Goal: Task Accomplishment & Management: Manage account settings

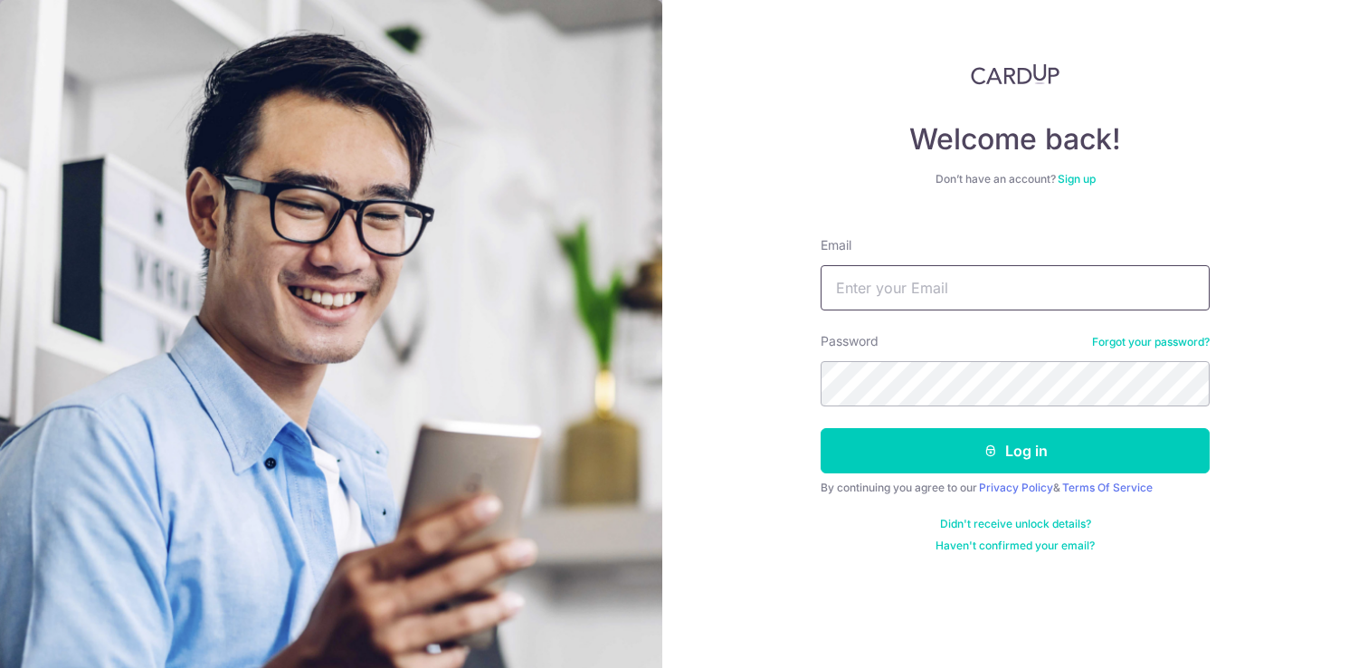
click at [1053, 292] on input "Email" at bounding box center [1015, 287] width 389 height 45
type input "[EMAIL_ADDRESS][DOMAIN_NAME]"
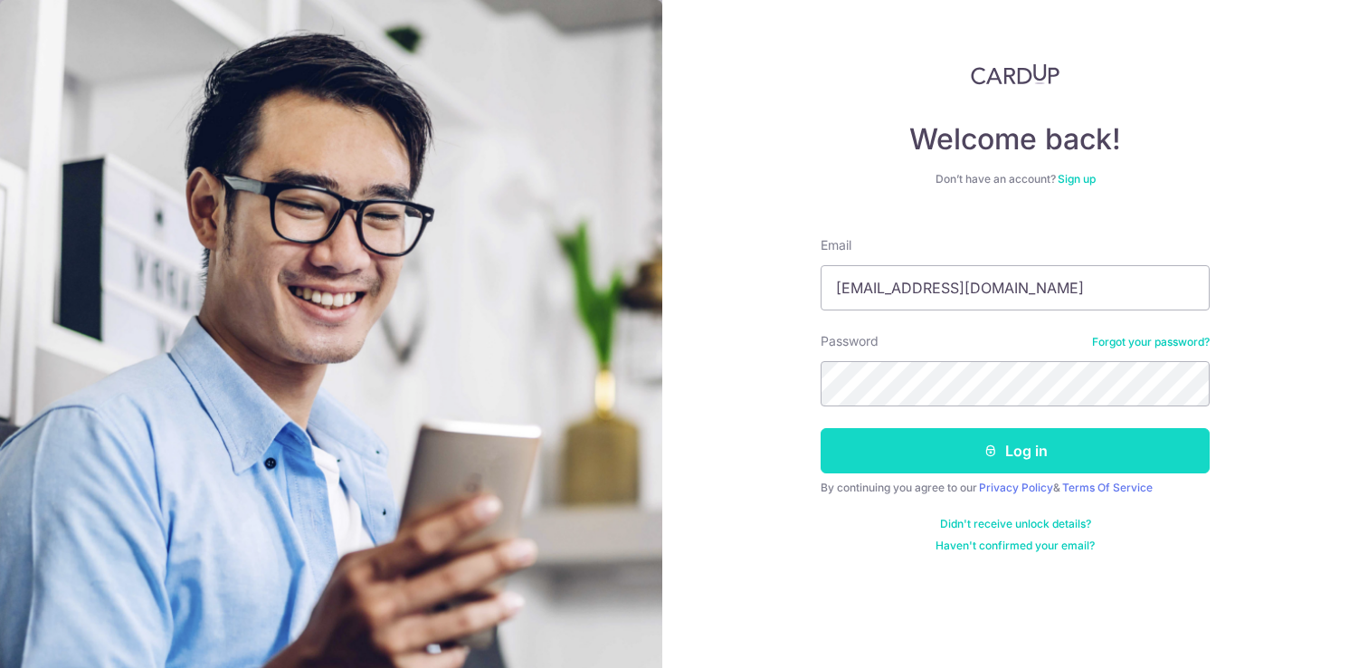
click at [1010, 456] on button "Log in" at bounding box center [1015, 450] width 389 height 45
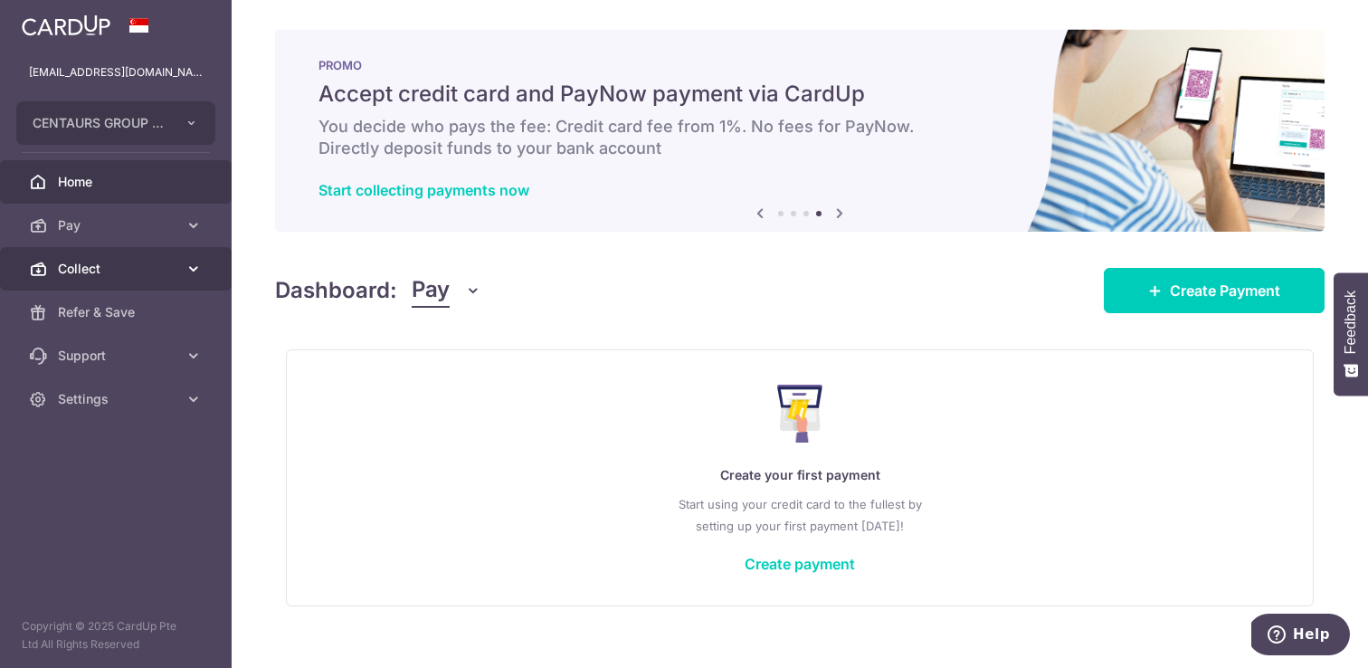
click at [196, 265] on icon at bounding box center [194, 269] width 18 height 18
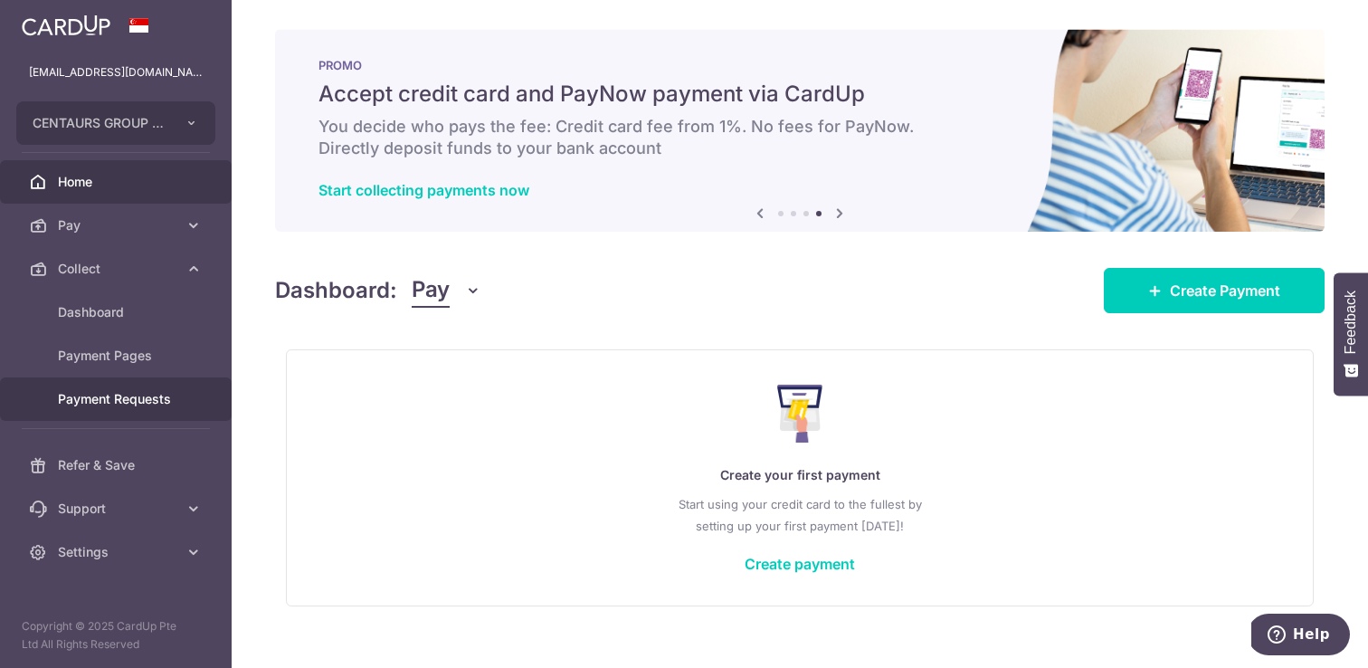
click at [123, 402] on span "Payment Requests" at bounding box center [117, 399] width 119 height 18
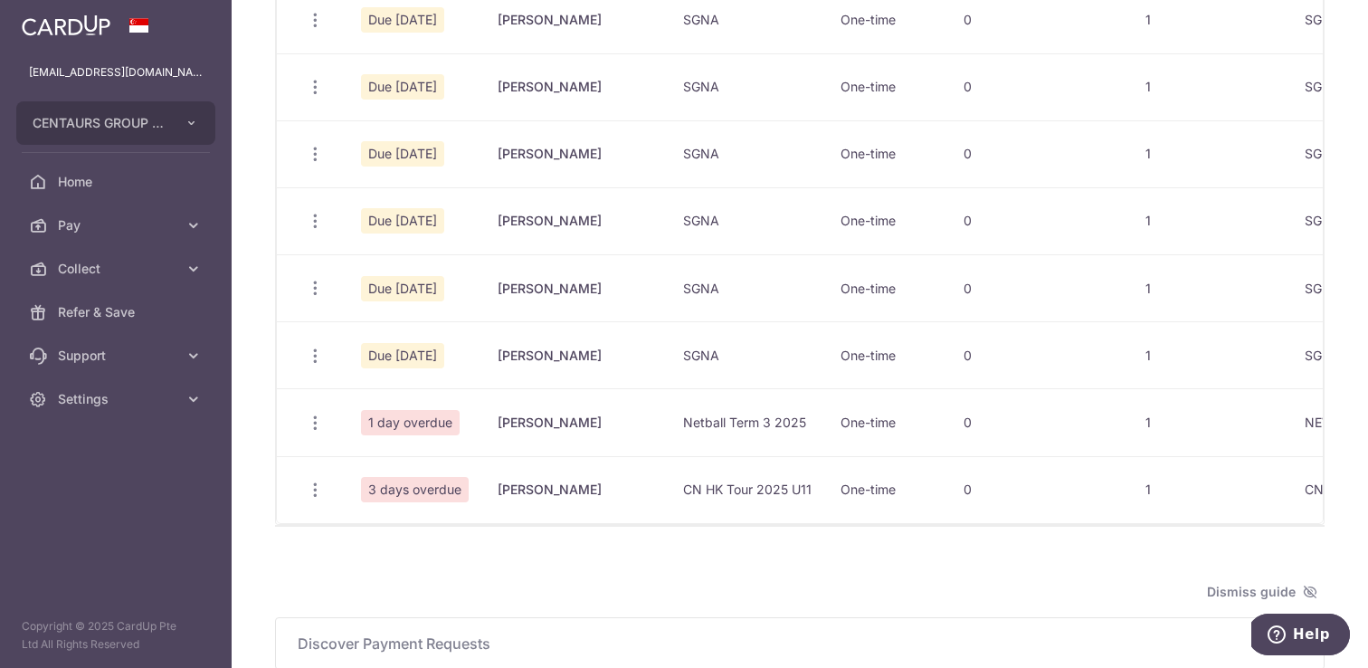
scroll to position [503, 0]
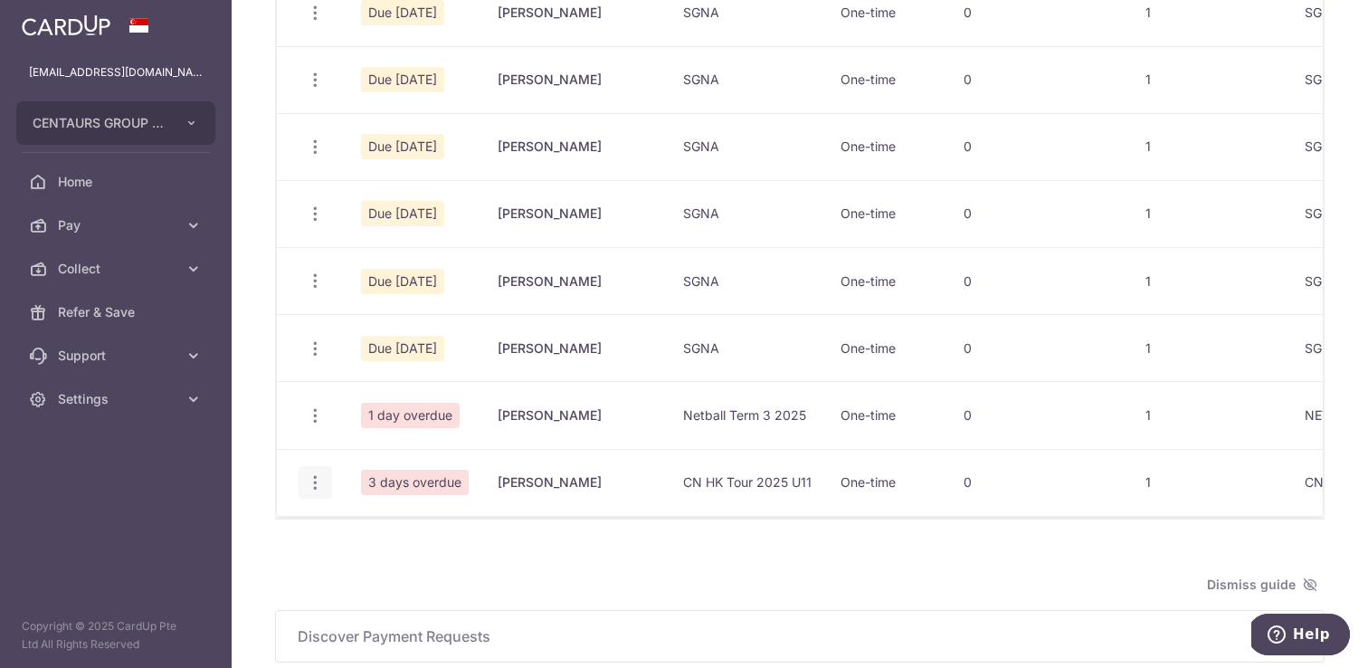
click at [310, 481] on icon "button" at bounding box center [315, 482] width 19 height 19
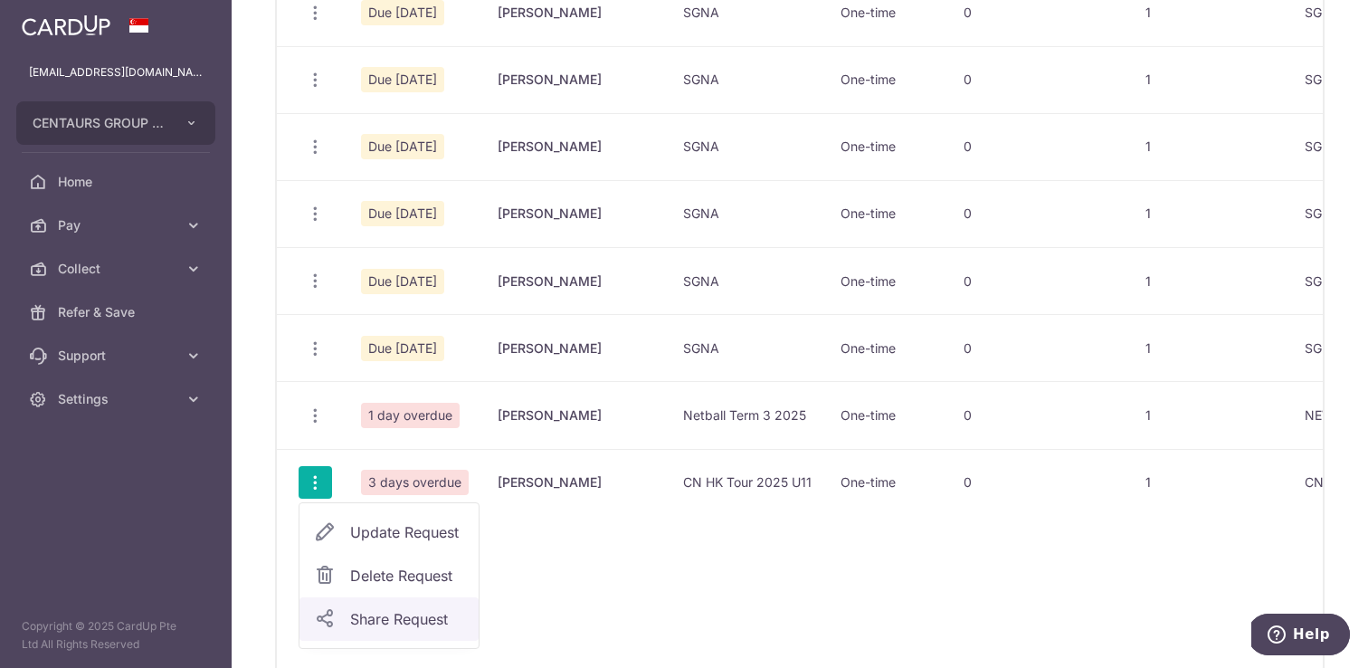
click at [410, 617] on span "Share Request" at bounding box center [407, 619] width 114 height 22
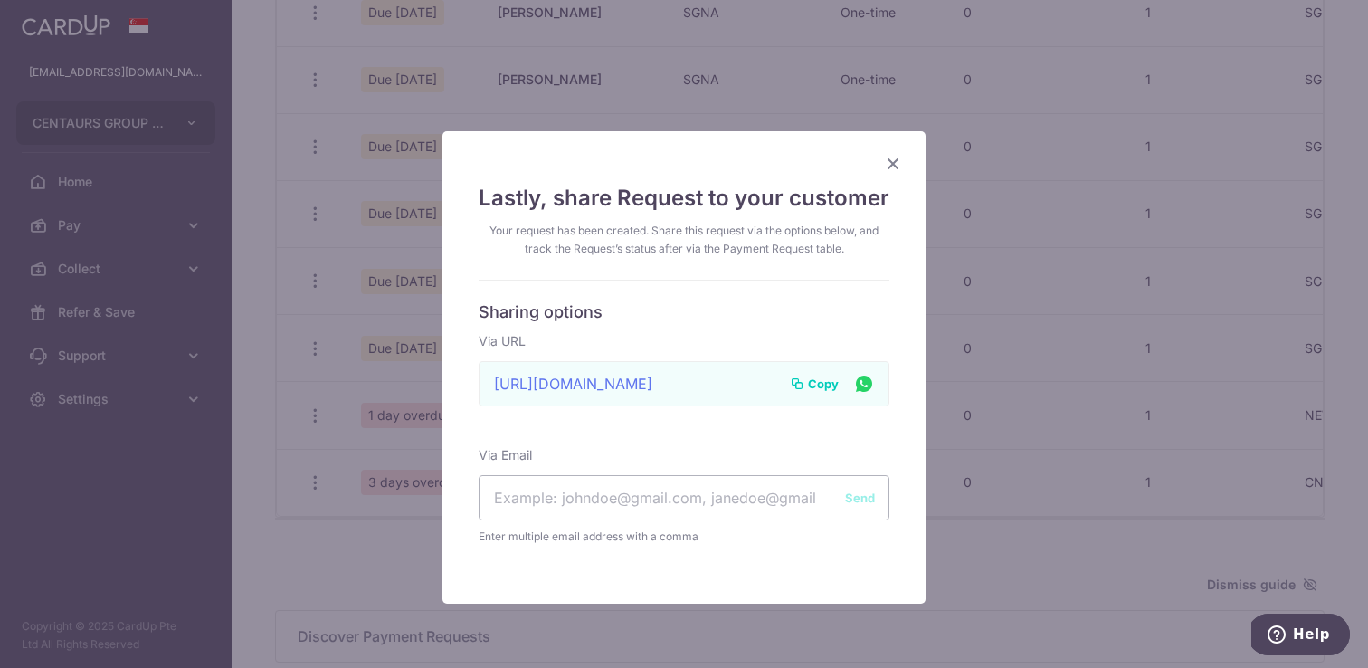
click at [828, 386] on span "Copy" at bounding box center [823, 384] width 31 height 18
click at [1096, 495] on div "Lastly, share Request to your customer Your request has been created. Share thi…" at bounding box center [684, 334] width 1368 height 668
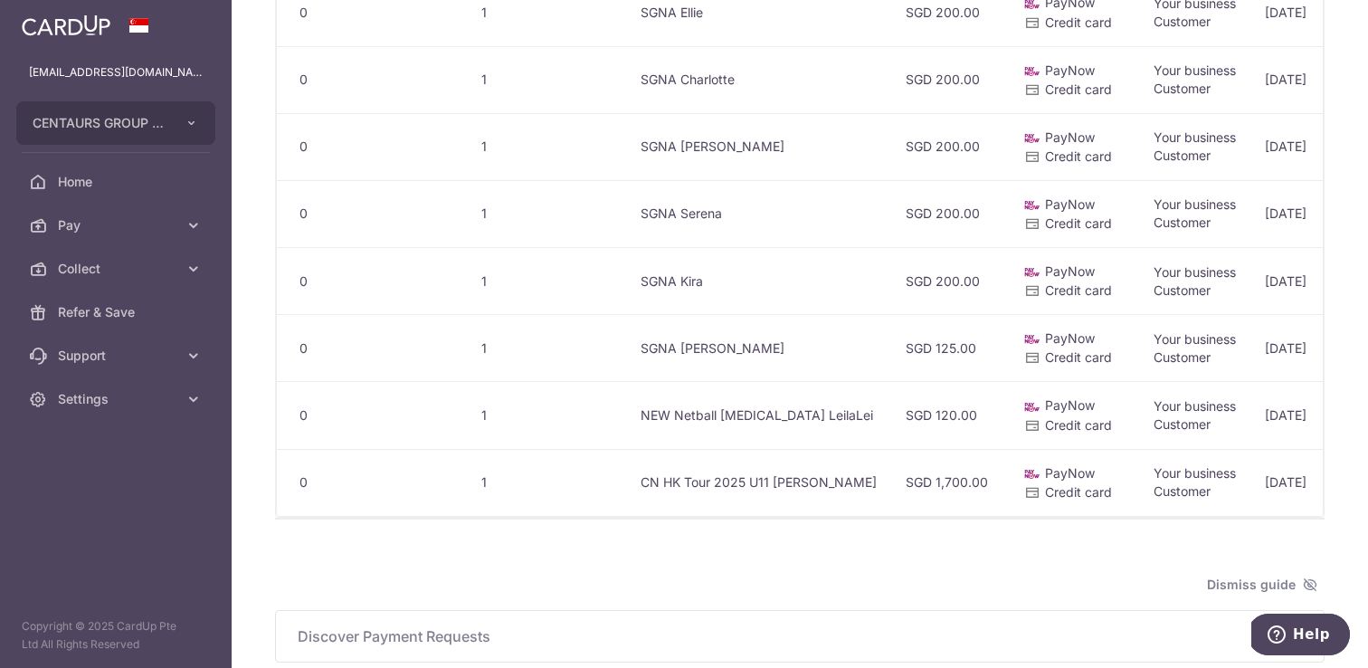
scroll to position [0, 715]
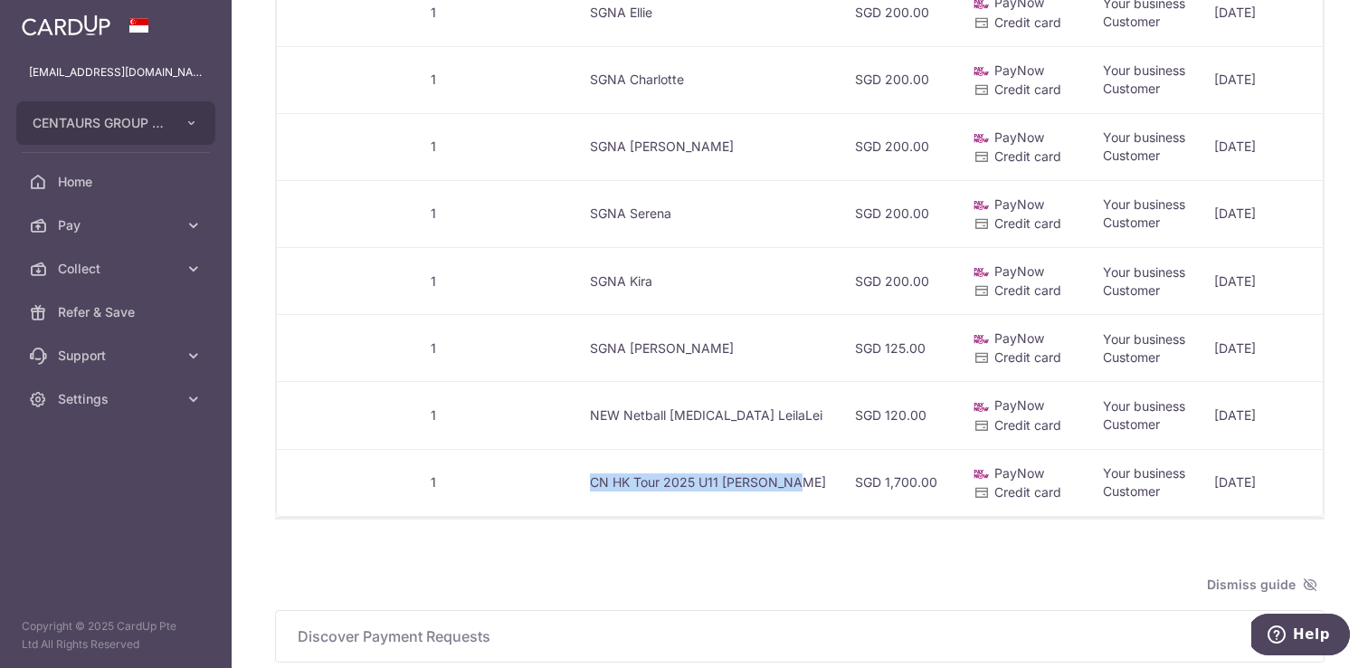
drag, startPoint x: 585, startPoint y: 482, endPoint x: 776, endPoint y: 481, distance: 191.0
click at [776, 481] on td "CN HK Tour 2025 U11 [PERSON_NAME]" at bounding box center [708, 482] width 265 height 67
copy td "CN HK Tour 2025 U11 [PERSON_NAME]"
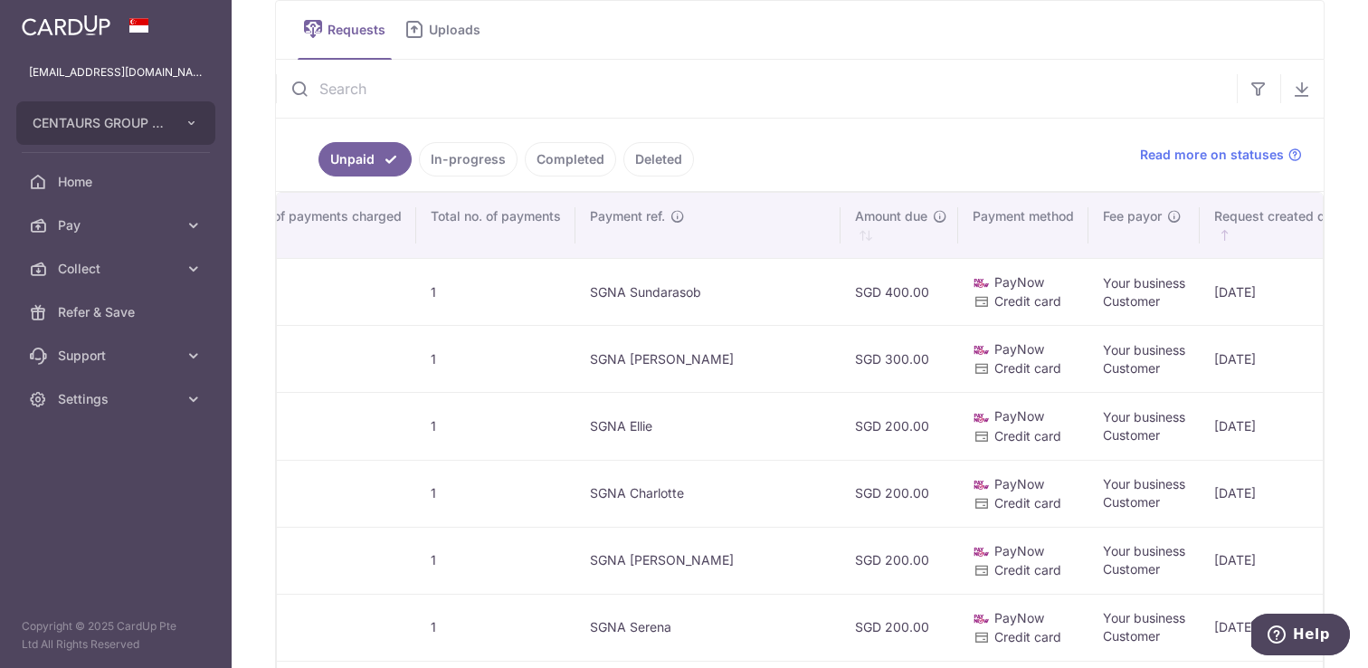
scroll to position [0, 0]
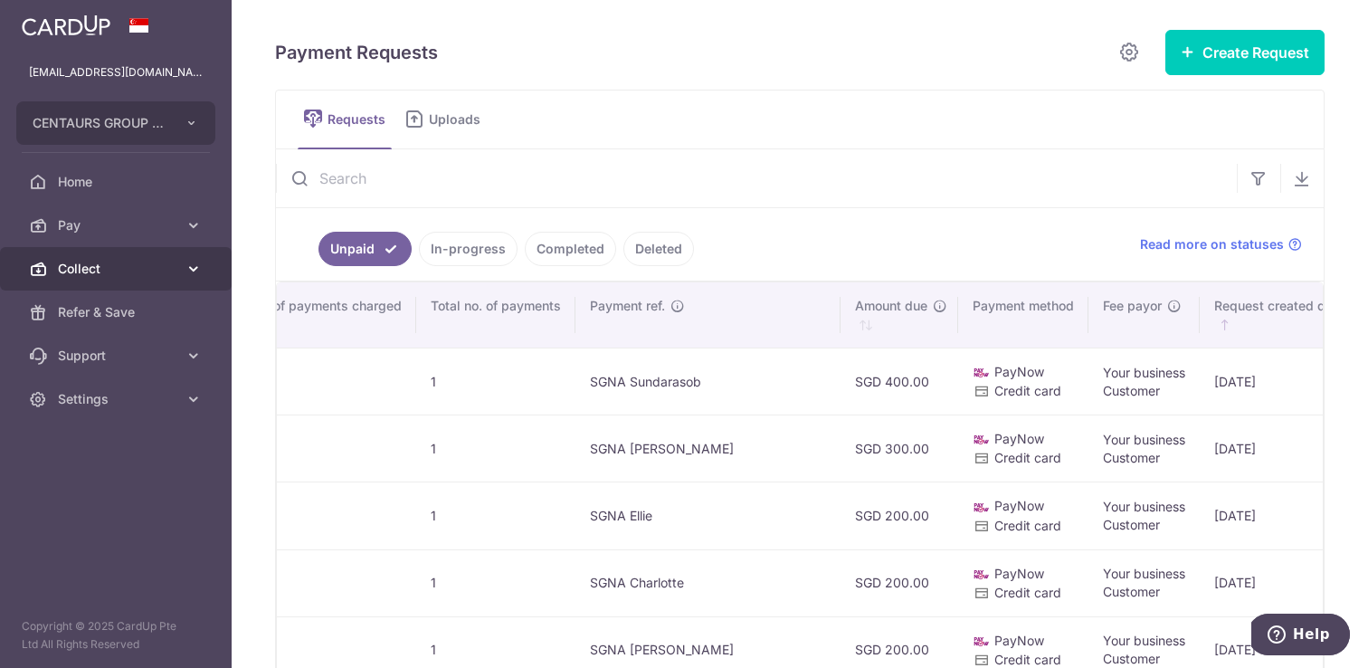
click at [190, 272] on icon at bounding box center [194, 269] width 18 height 18
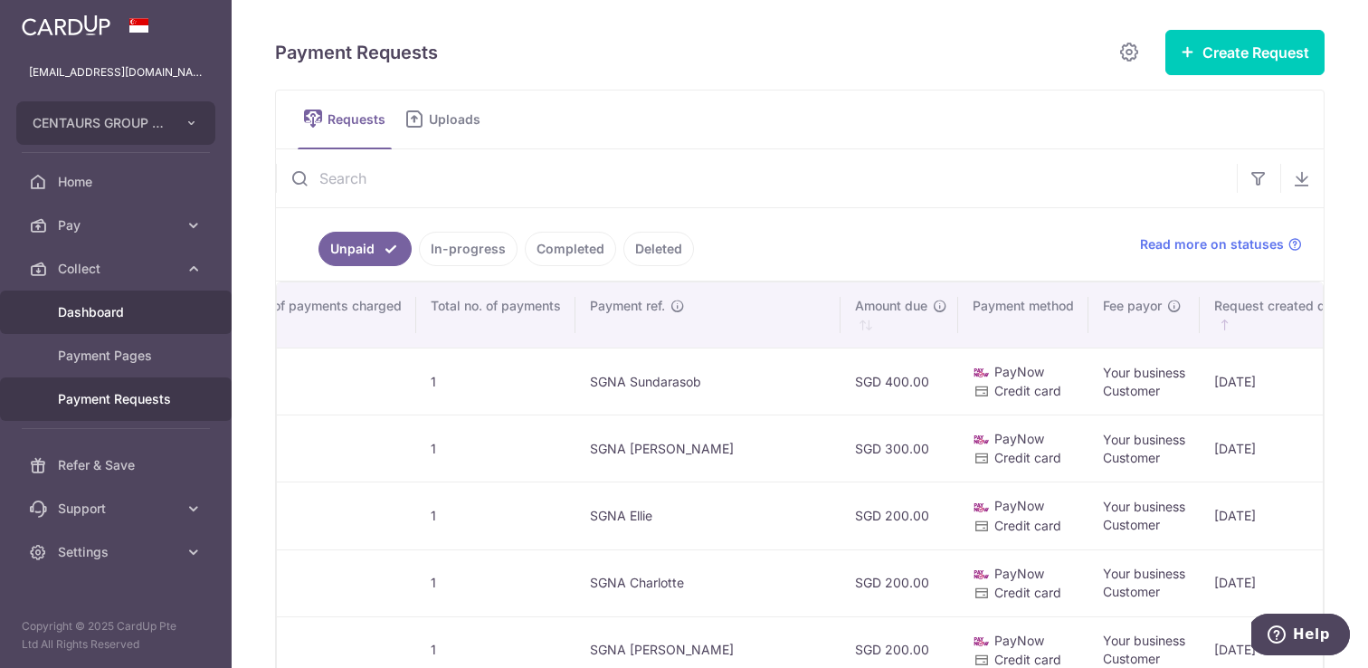
click at [148, 310] on span "Dashboard" at bounding box center [117, 312] width 119 height 18
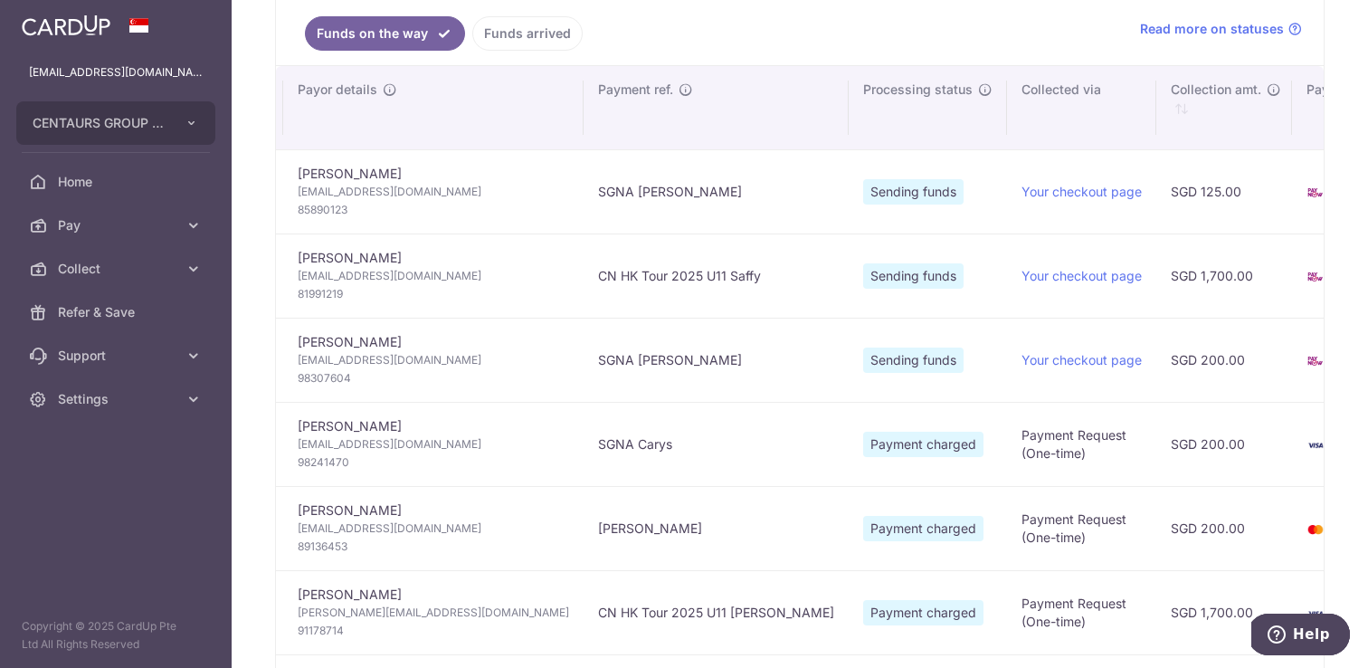
scroll to position [0, 134]
type input "[DATE]"
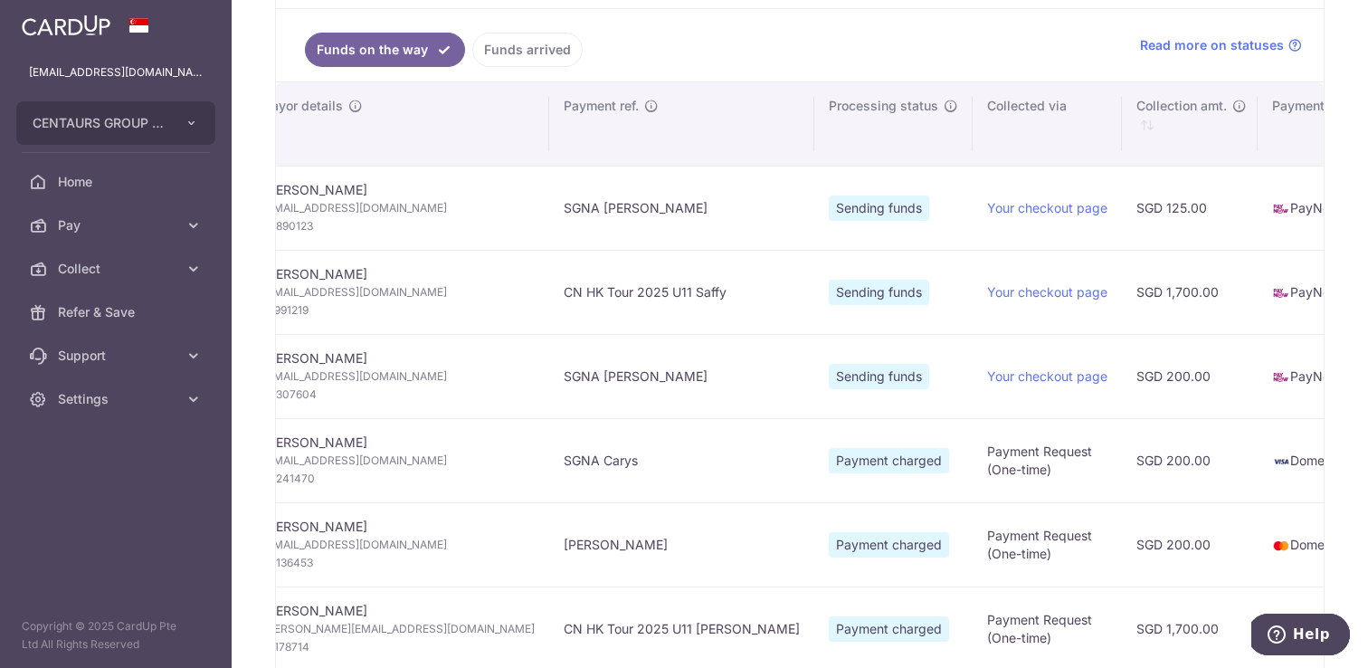
scroll to position [244, 0]
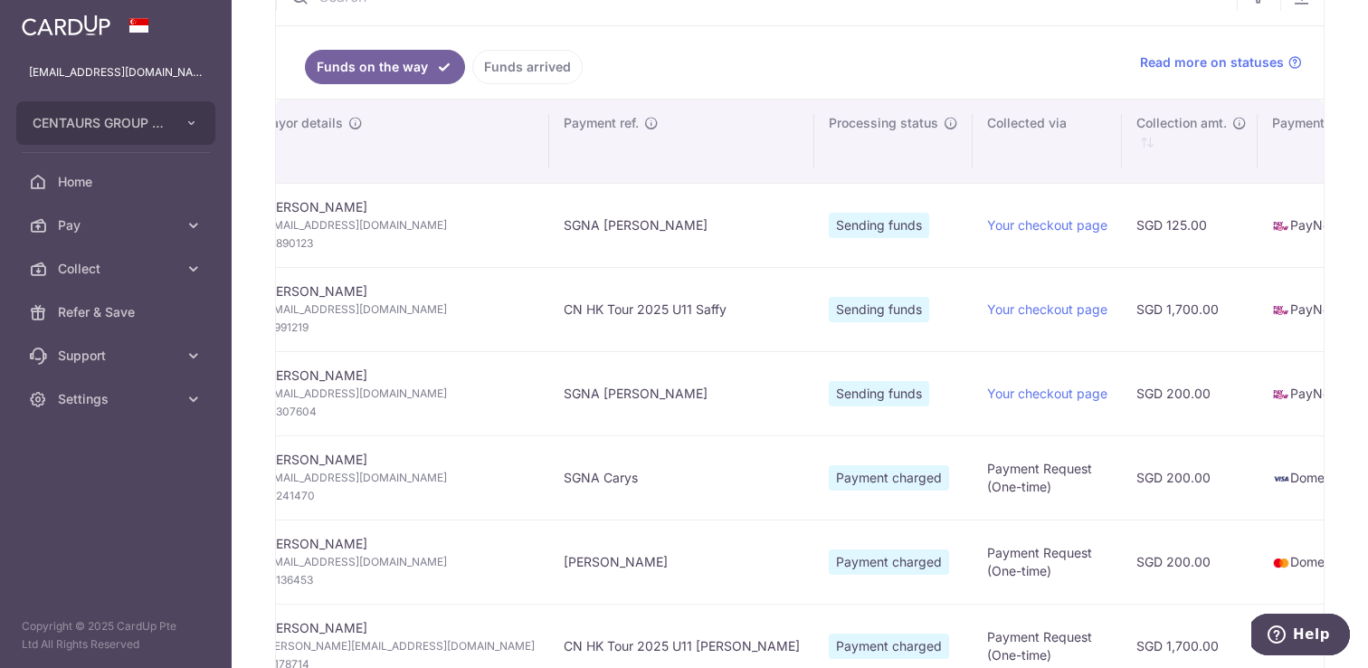
click at [515, 55] on link "Funds arrived" at bounding box center [527, 67] width 110 height 34
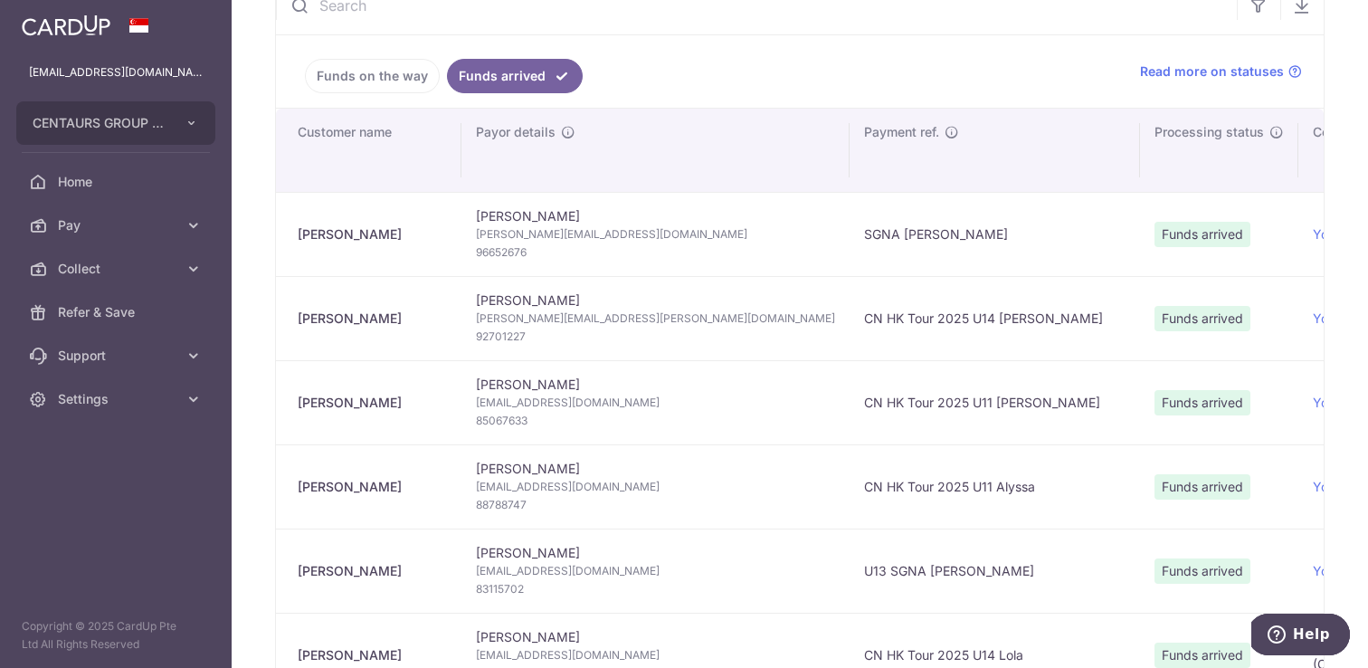
scroll to position [233, 0]
click at [403, 78] on link "Funds on the way" at bounding box center [372, 78] width 135 height 34
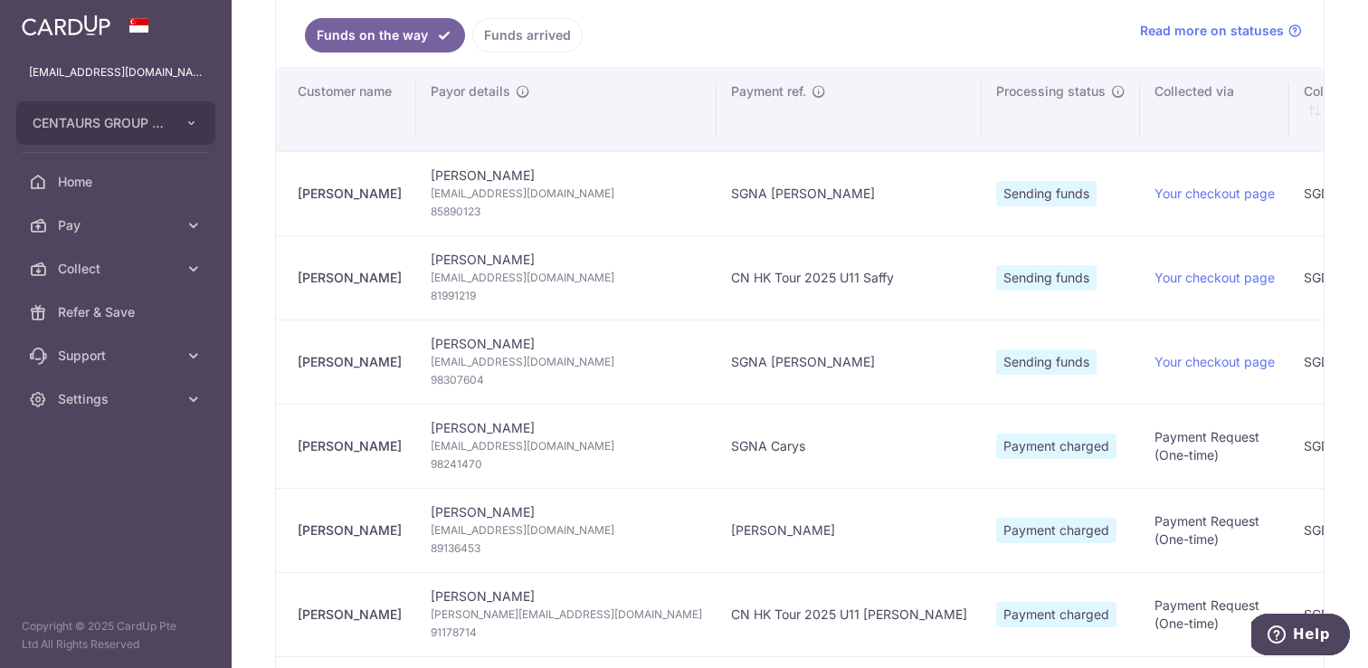
scroll to position [271, 0]
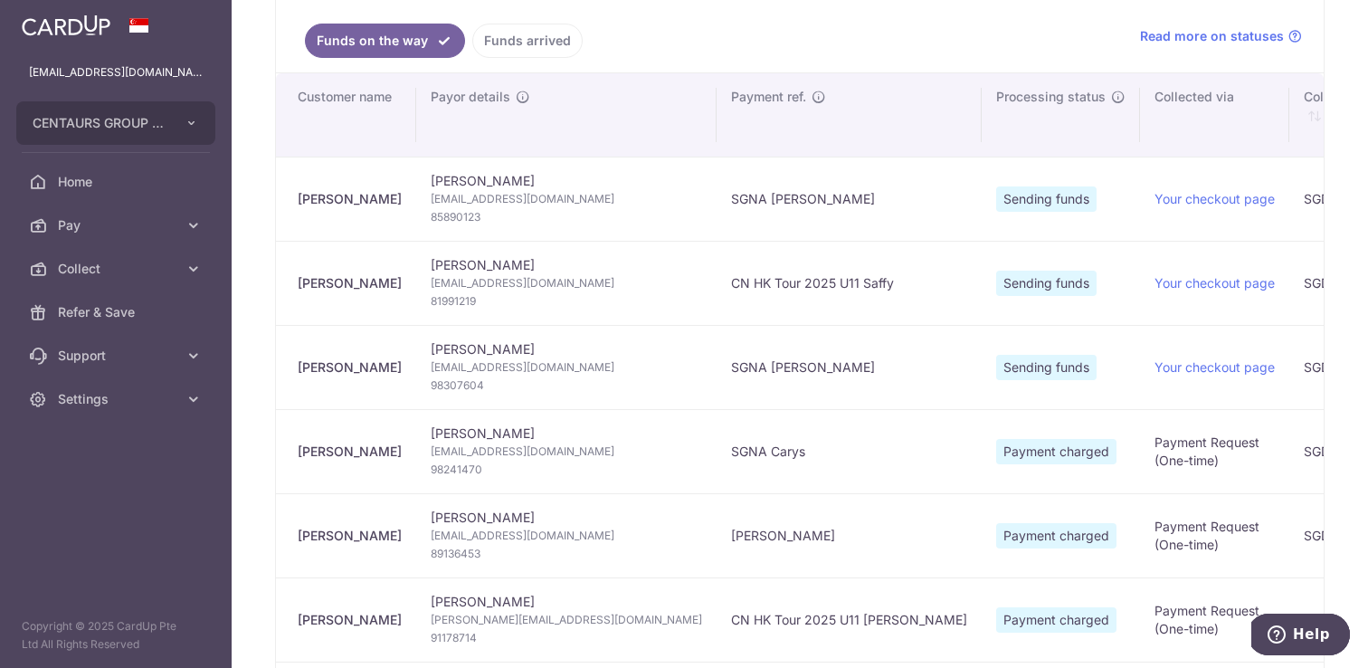
click at [543, 43] on link "Funds arrived" at bounding box center [527, 41] width 110 height 34
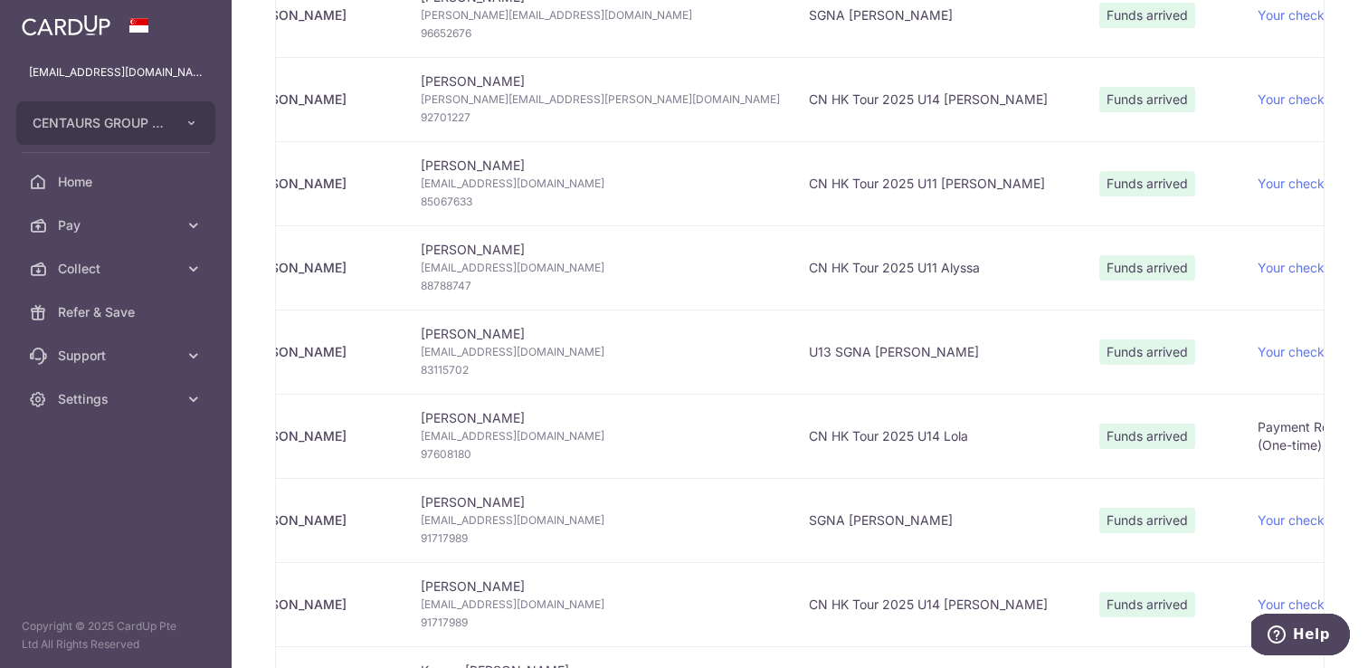
scroll to position [0, 0]
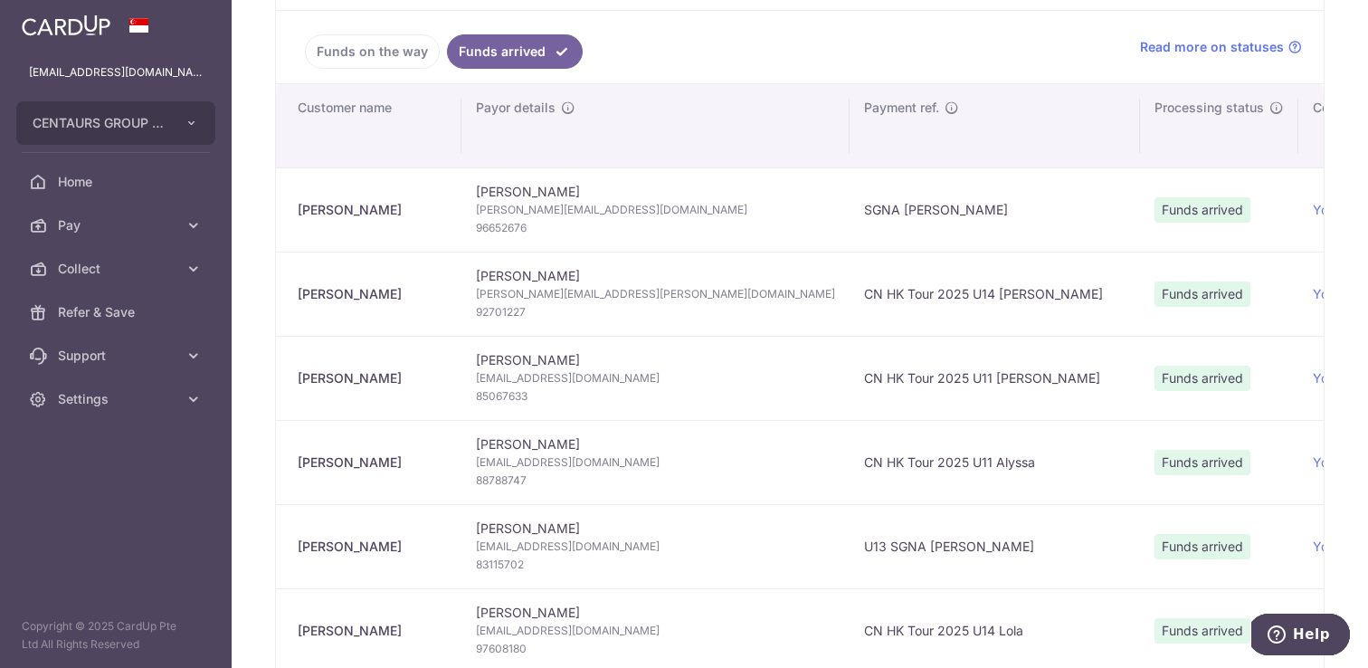
click at [403, 41] on link "Funds on the way" at bounding box center [372, 51] width 135 height 34
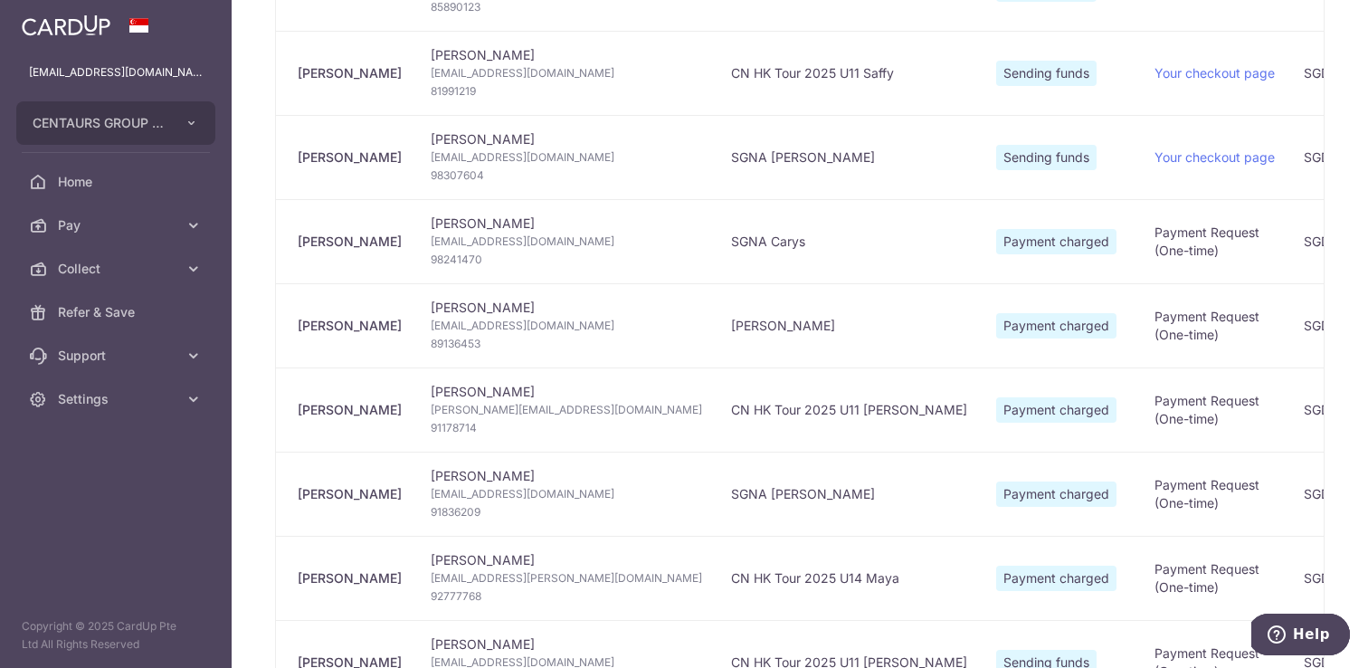
scroll to position [481, 0]
click at [190, 267] on icon at bounding box center [194, 269] width 18 height 18
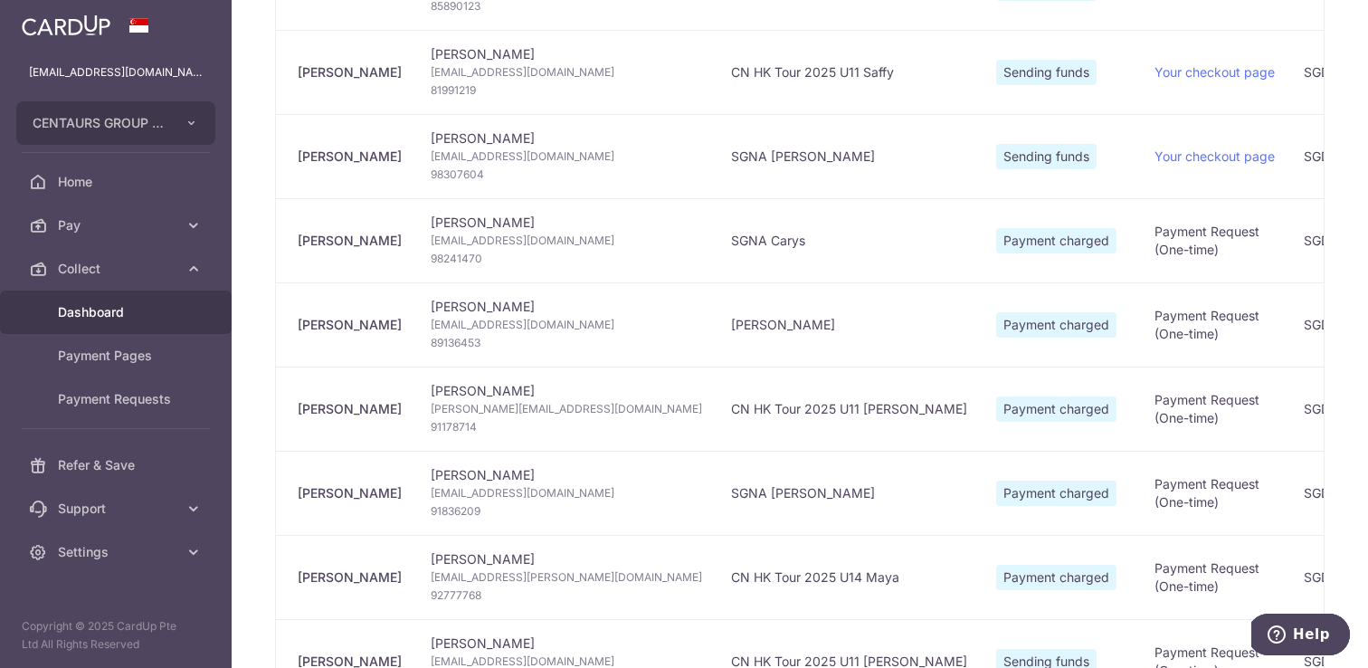
click at [116, 309] on span "Dashboard" at bounding box center [117, 312] width 119 height 18
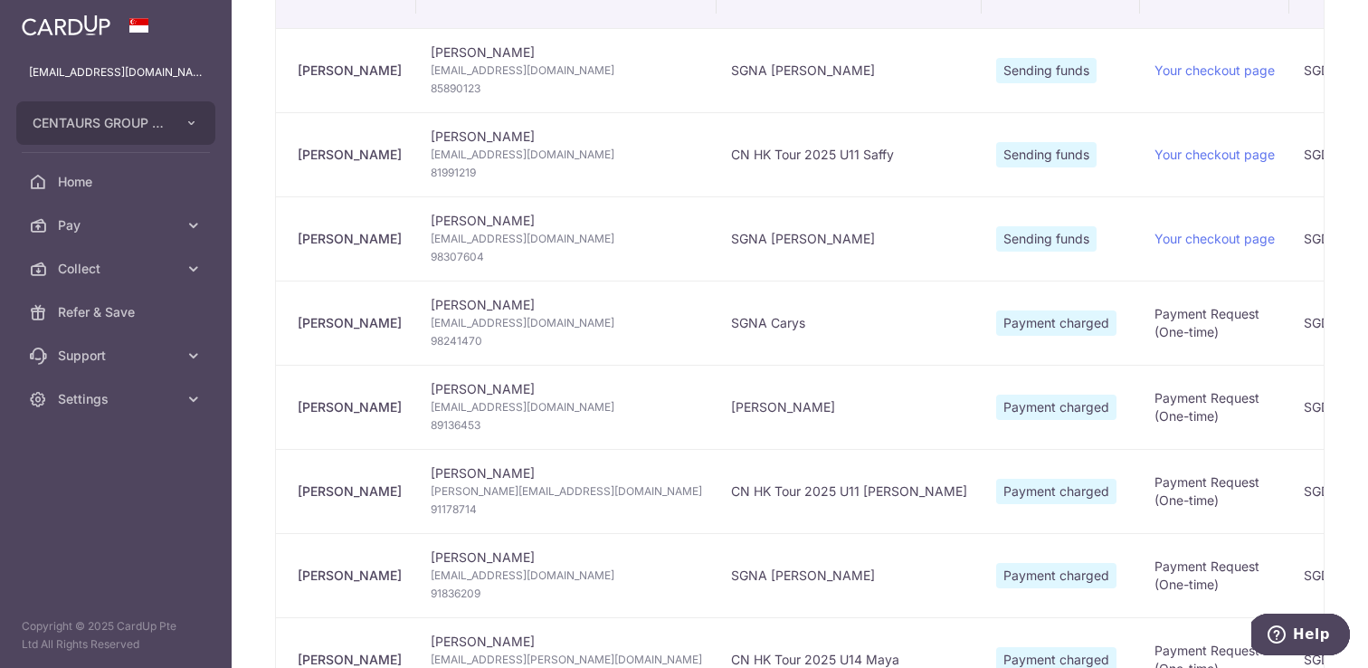
scroll to position [401, 0]
type input "[DATE]"
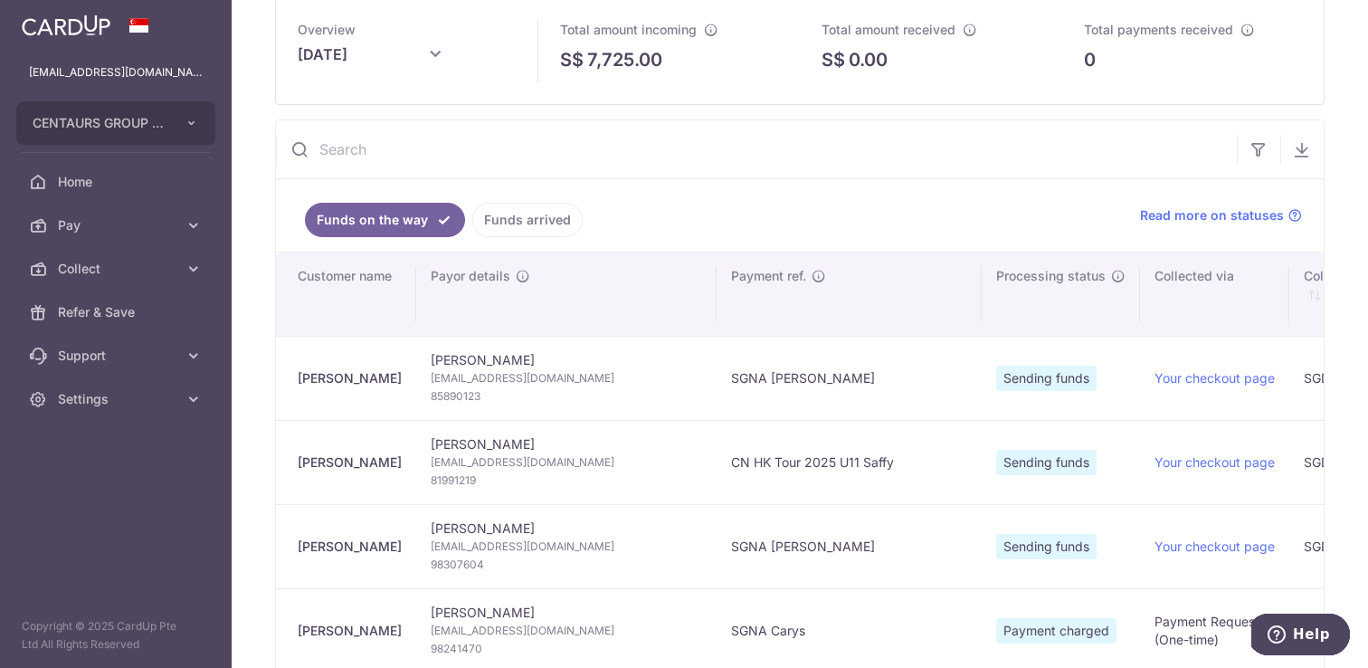
scroll to position [95, 0]
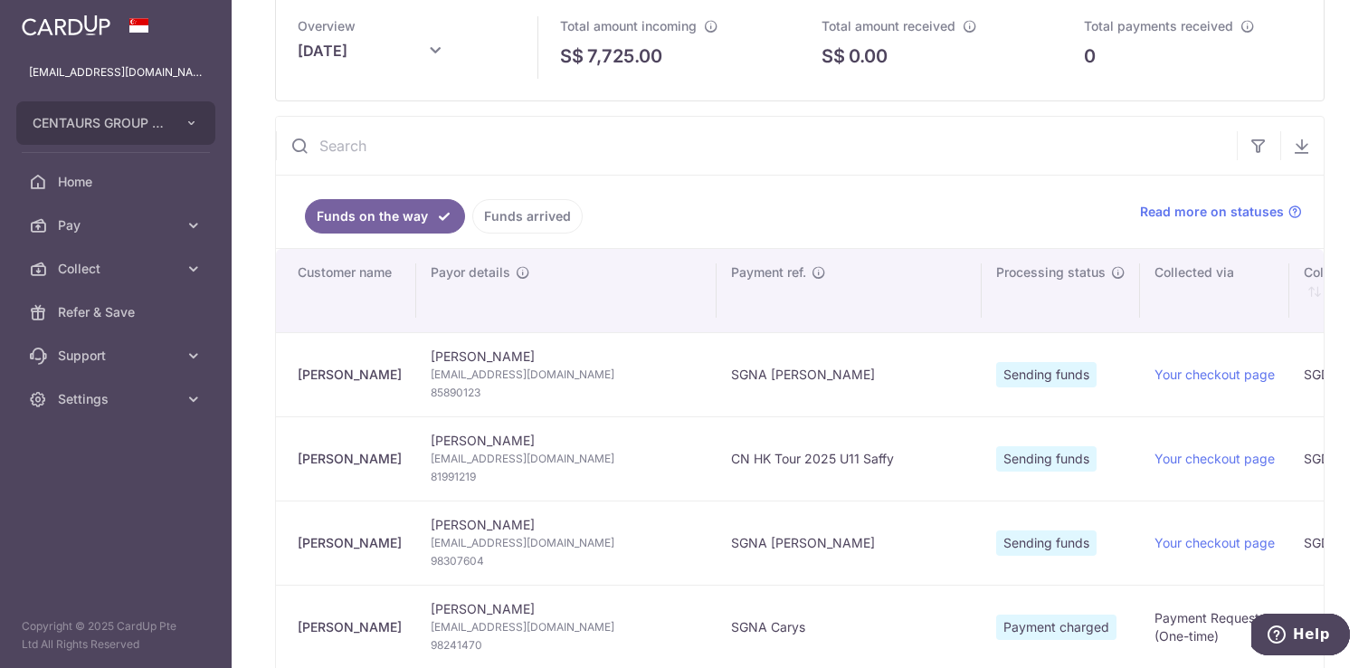
click at [526, 219] on link "Funds arrived" at bounding box center [527, 216] width 110 height 34
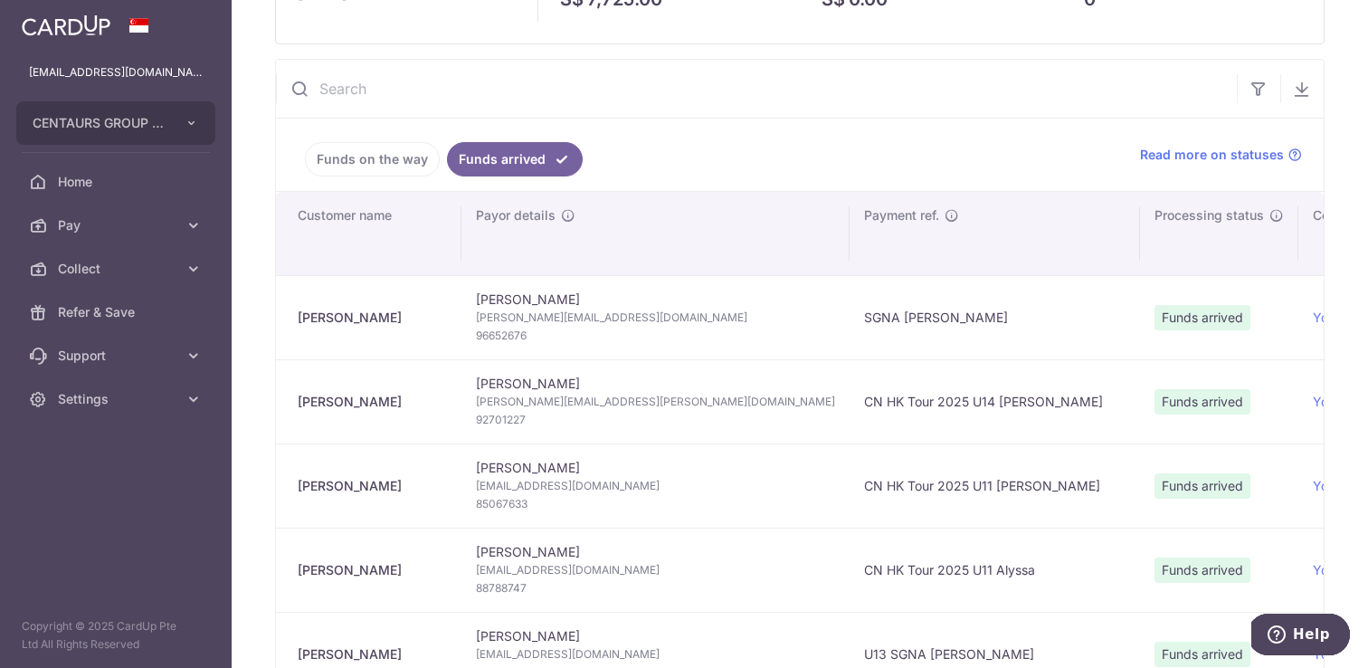
scroll to position [0, 0]
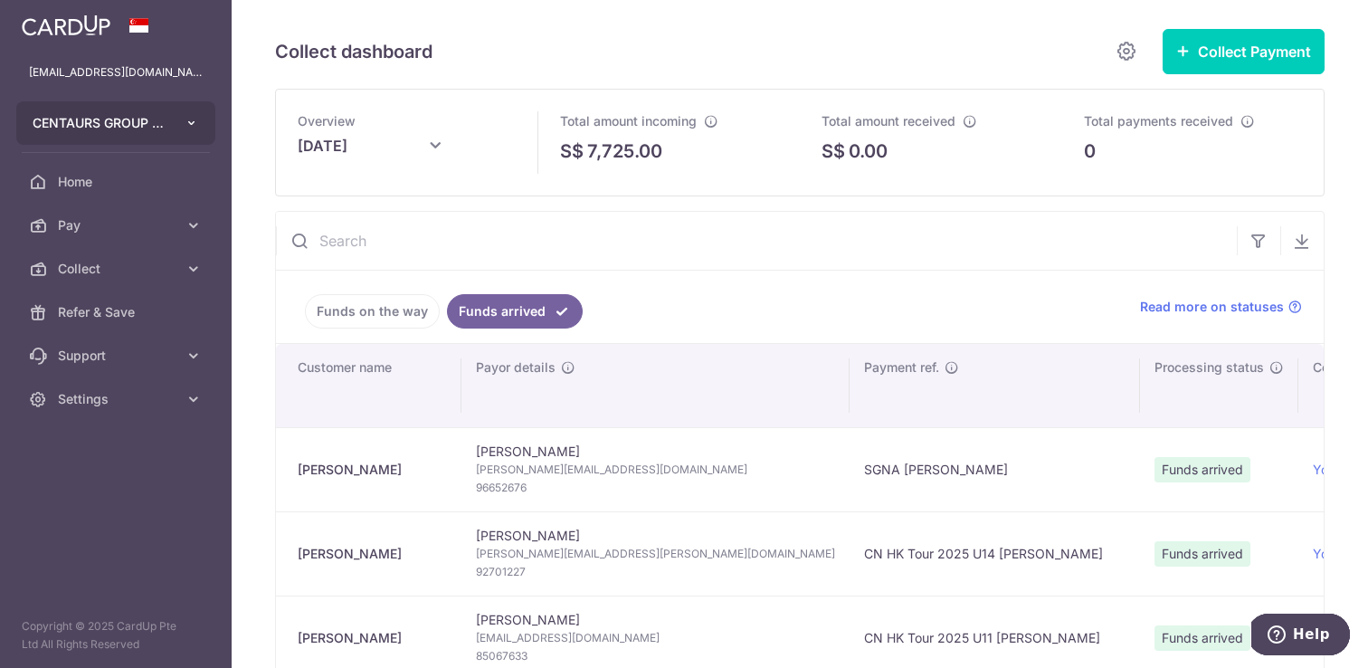
click at [188, 133] on button "CENTAURS GROUP PRIVATE LIMITED" at bounding box center [115, 122] width 199 height 43
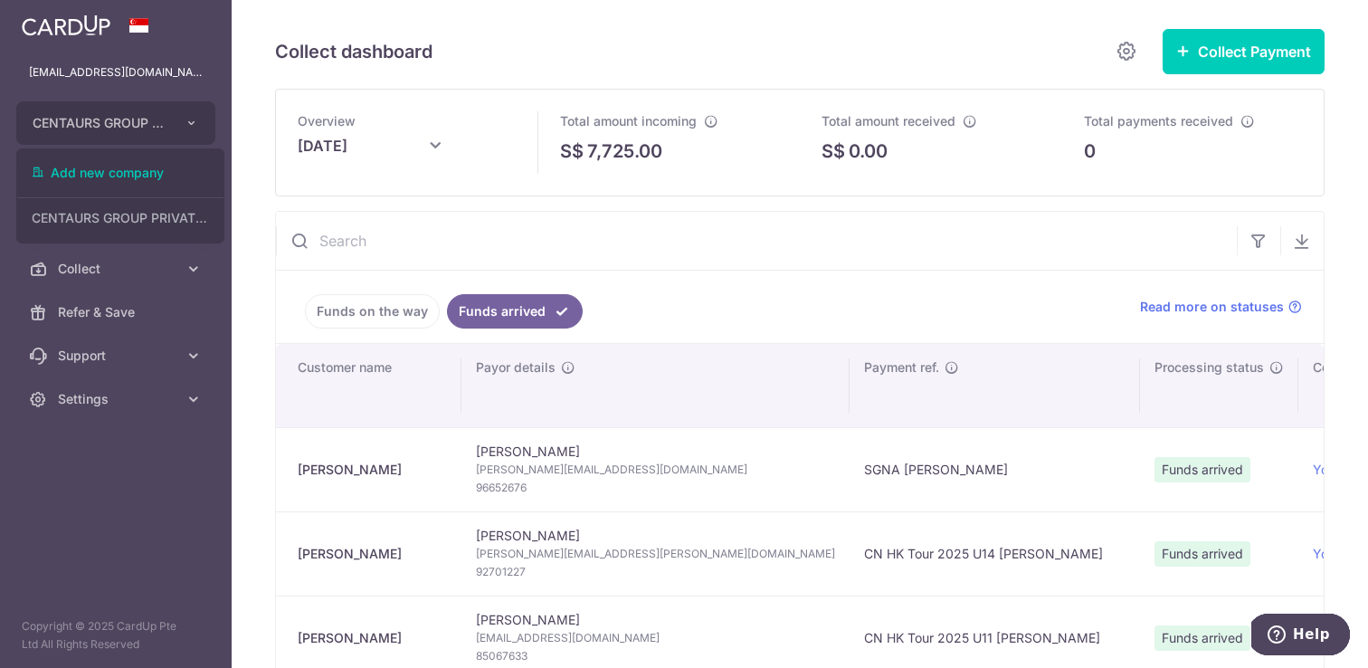
click at [157, 498] on aside "[EMAIL_ADDRESS][DOMAIN_NAME] CENTAURS GROUP PRIVATE LIMITED Add new company CEN…" at bounding box center [116, 334] width 232 height 668
